Goal: Task Accomplishment & Management: Manage account settings

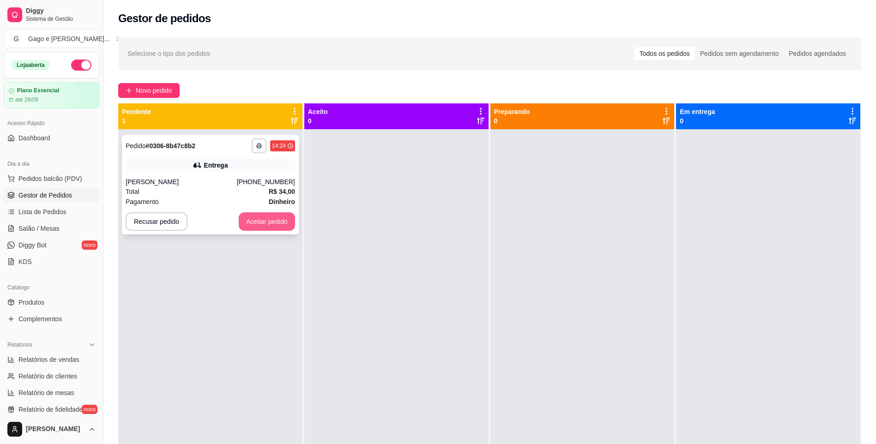
click at [266, 215] on button "Aceitar pedido" at bounding box center [267, 221] width 56 height 18
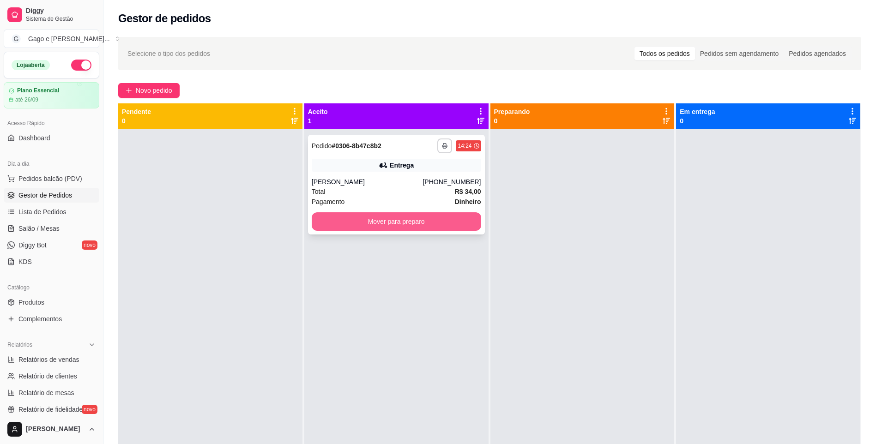
click at [343, 219] on button "Mover para preparo" at bounding box center [396, 221] width 169 height 18
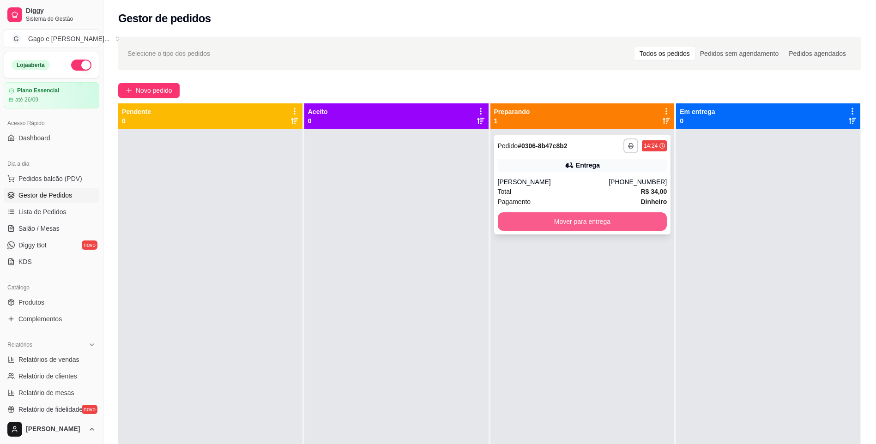
click at [511, 217] on button "Mover para entrega" at bounding box center [582, 221] width 169 height 18
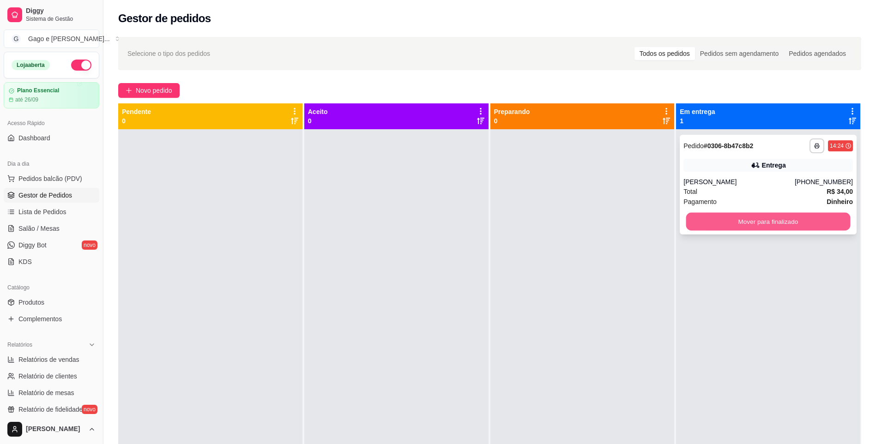
click at [827, 220] on button "Mover para finalizado" at bounding box center [768, 222] width 164 height 18
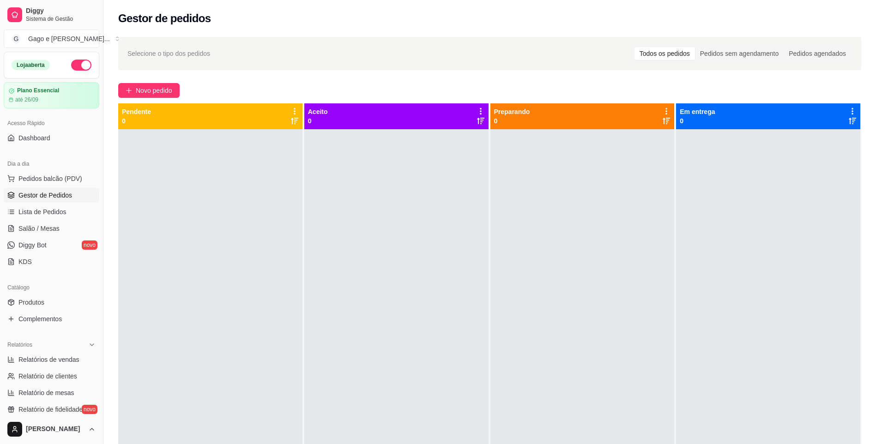
click at [151, 80] on div "Selecione o tipo dos pedidos Todos os pedidos Pedidos sem agendamento Pedidos a…" at bounding box center [489, 294] width 772 height 527
click at [151, 81] on div "Selecione o tipo dos pedidos Todos os pedidos Pedidos sem agendamento Pedidos a…" at bounding box center [489, 294] width 772 height 527
drag, startPoint x: 151, startPoint y: 81, endPoint x: 153, endPoint y: 90, distance: 9.3
click at [153, 90] on span "Novo pedido" at bounding box center [154, 90] width 36 height 10
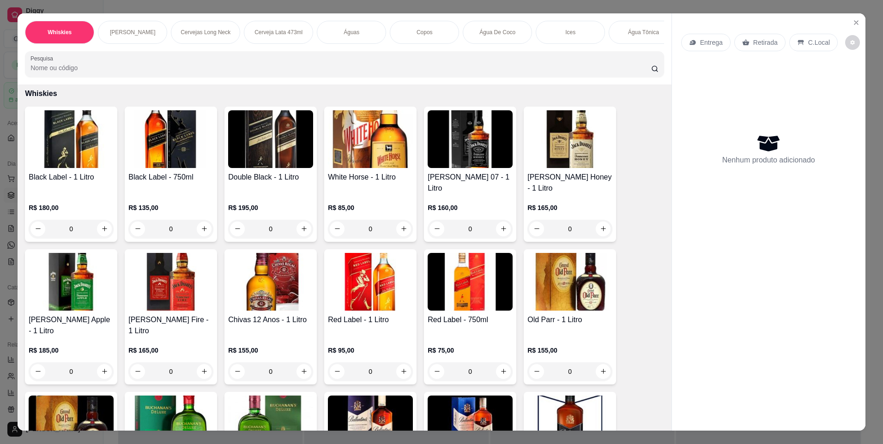
scroll to position [46, 0]
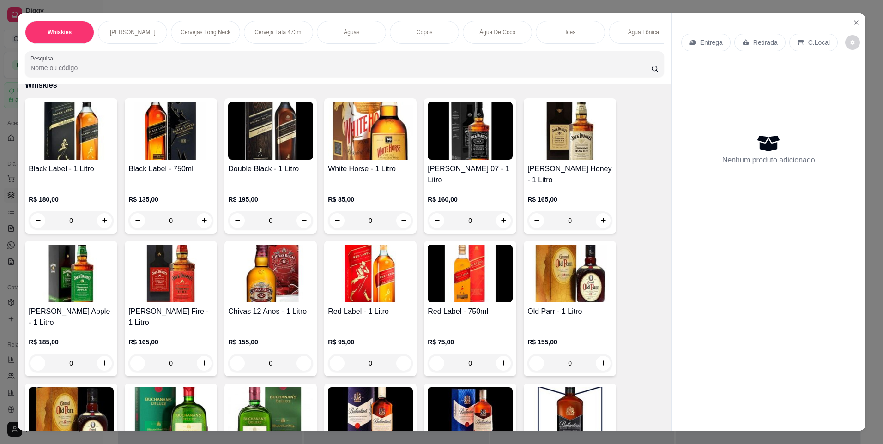
click at [281, 30] on p "Cerveja Lata 473ml" at bounding box center [278, 32] width 48 height 7
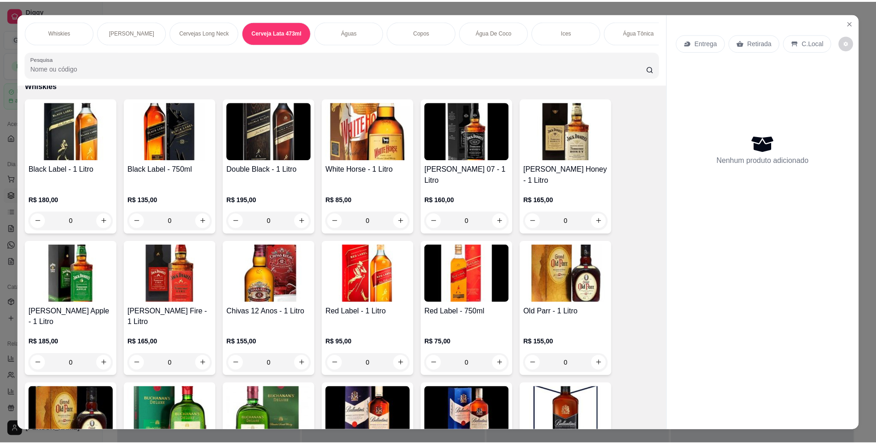
scroll to position [16, 0]
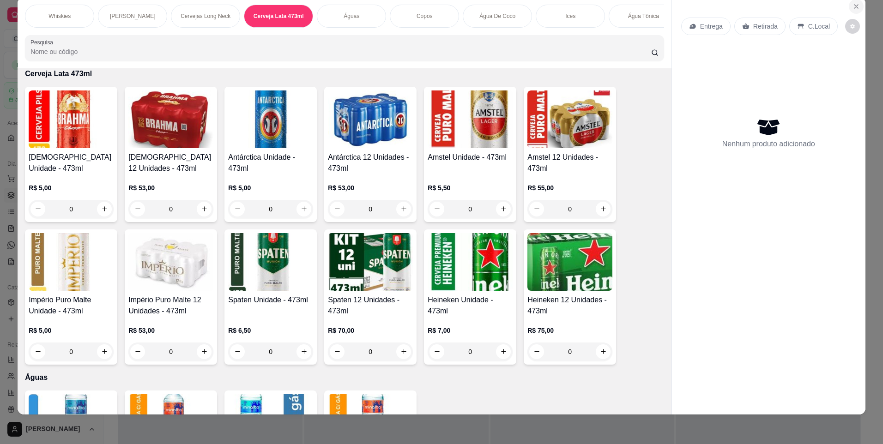
click at [849, 10] on button "Close" at bounding box center [856, 6] width 15 height 15
